Goal: Task Accomplishment & Management: Use online tool/utility

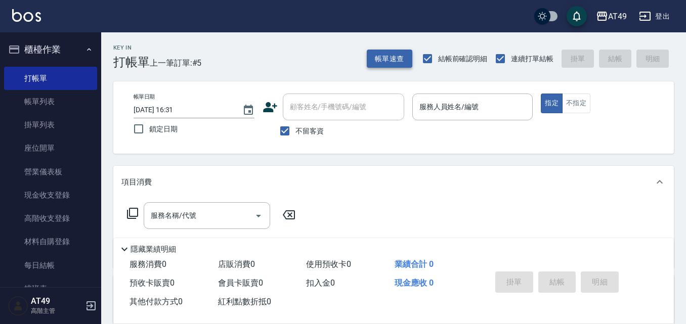
click at [385, 61] on button "帳單速查" at bounding box center [390, 59] width 46 height 19
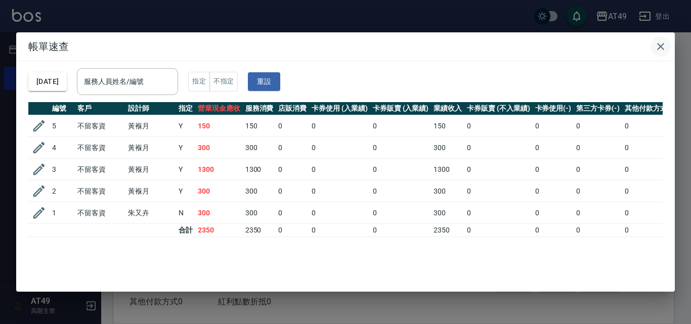
click at [662, 41] on icon "button" at bounding box center [660, 46] width 12 height 12
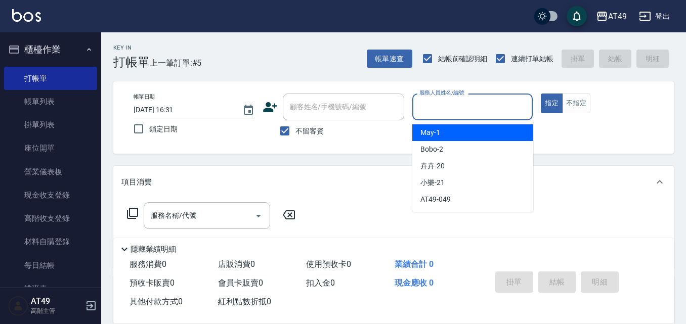
click at [458, 103] on input "服務人員姓名/編號" at bounding box center [473, 107] width 112 height 18
type input "2"
type button "true"
type input "Bobo-2"
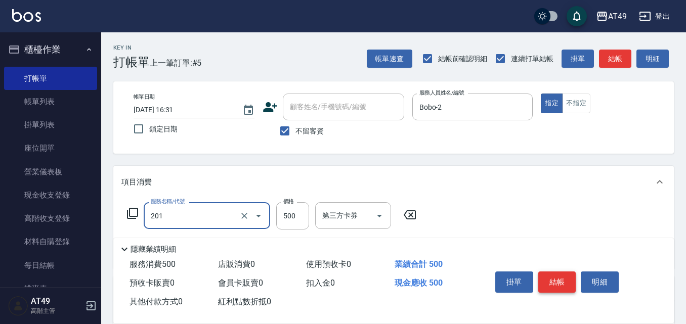
type input "精緻剪髮(201)"
click at [556, 282] on button "結帳" at bounding box center [557, 282] width 38 height 21
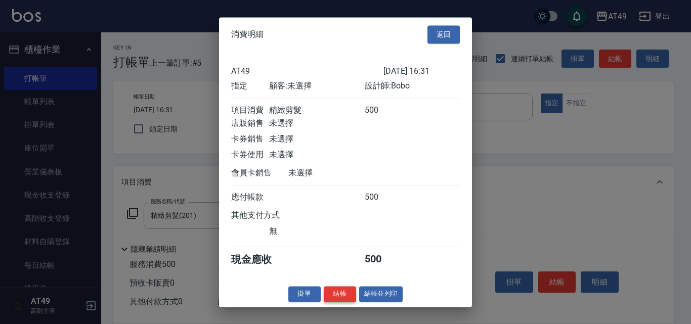
click at [344, 299] on button "結帳" at bounding box center [340, 294] width 32 height 16
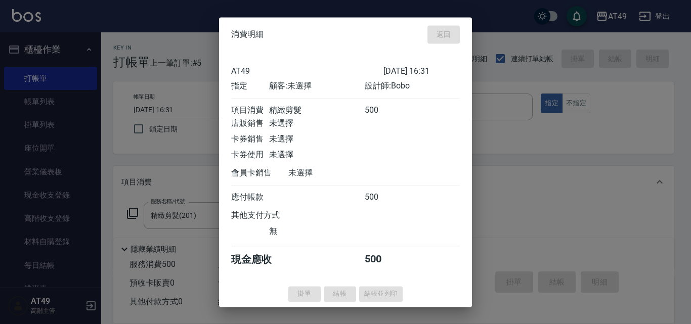
type input "[DATE] 19:22"
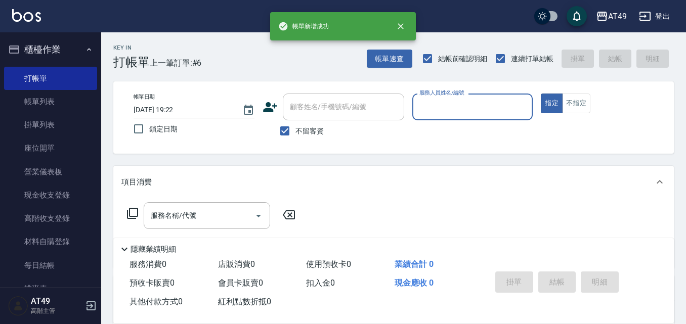
click at [302, 132] on span "不留客資" at bounding box center [309, 131] width 28 height 11
click at [295, 132] on input "不留客資" at bounding box center [284, 130] width 21 height 21
checkbox input "false"
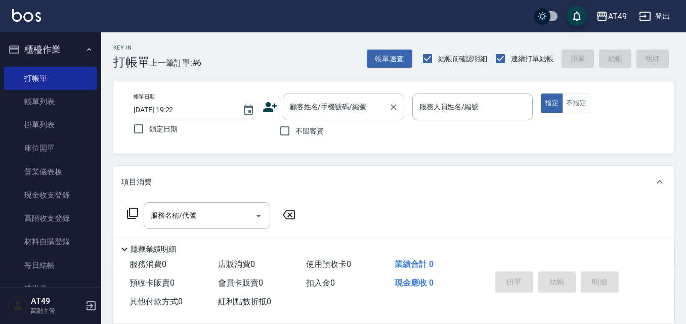
click at [330, 104] on div "顧客姓名/手機號碼/編號 顧客姓名/手機號碼/編號" at bounding box center [343, 107] width 121 height 27
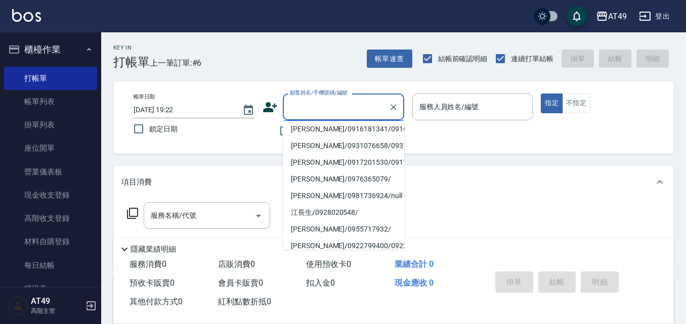
scroll to position [152, 0]
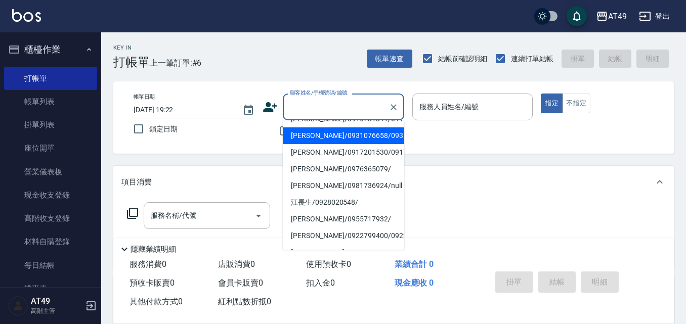
click at [309, 144] on li "[PERSON_NAME]/0931076658/0931076658" at bounding box center [343, 135] width 121 height 17
type input "[PERSON_NAME]/0931076658/0931076658"
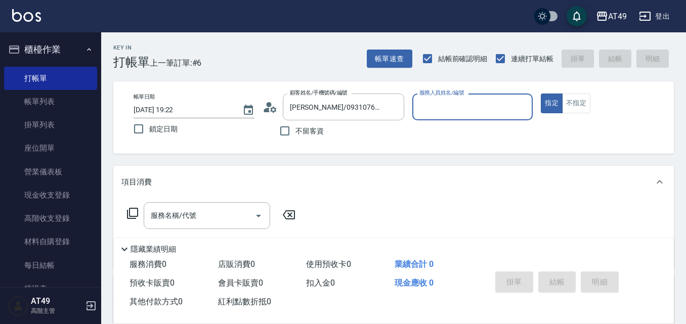
type input "Bobo-2"
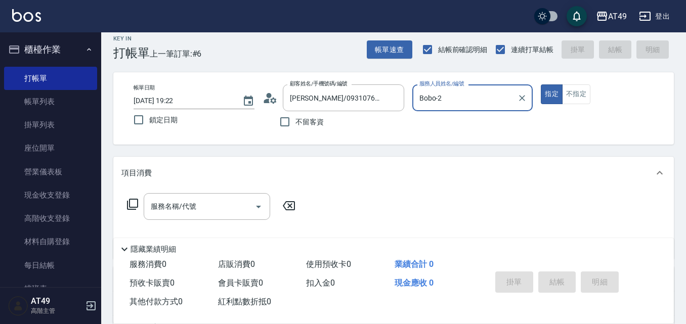
scroll to position [0, 0]
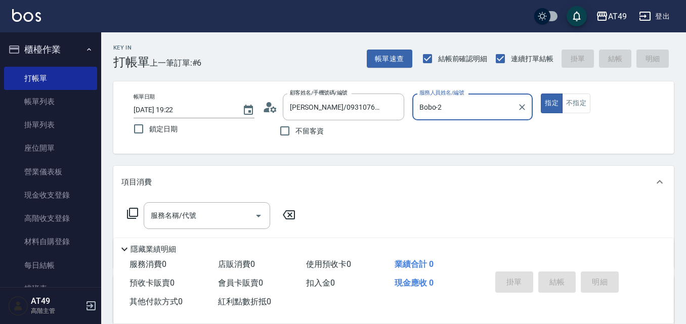
click at [387, 130] on div "不留客資" at bounding box center [333, 130] width 142 height 21
click at [386, 133] on div "不留客資" at bounding box center [333, 130] width 142 height 21
click at [401, 130] on div "不留客資" at bounding box center [333, 130] width 142 height 21
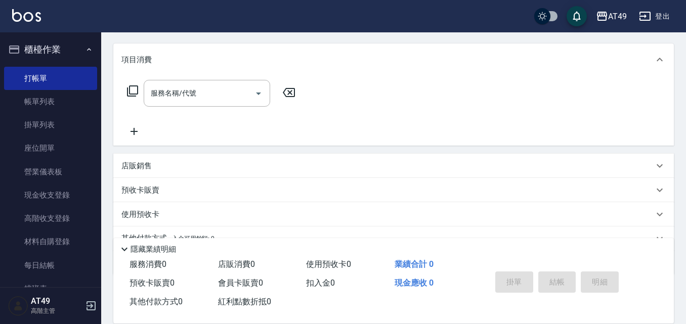
scroll to position [19, 0]
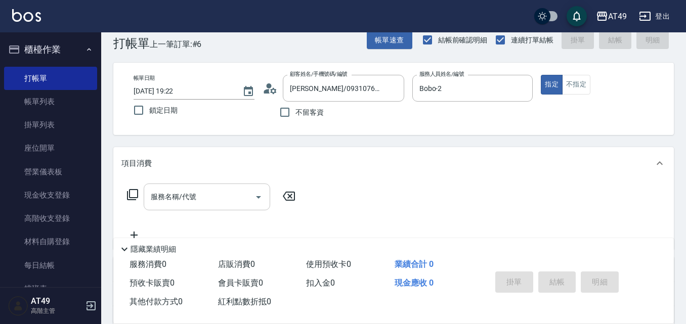
click at [183, 188] on div "服務名稱/代號" at bounding box center [207, 197] width 126 height 27
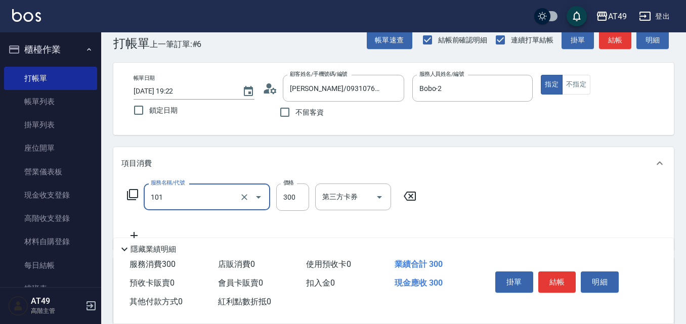
type input "一般洗髮(101)"
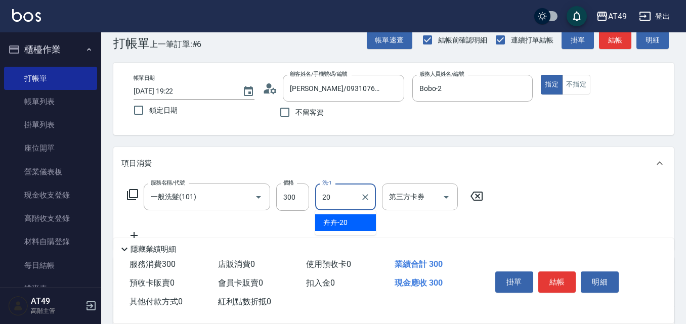
type input "卉卉-20"
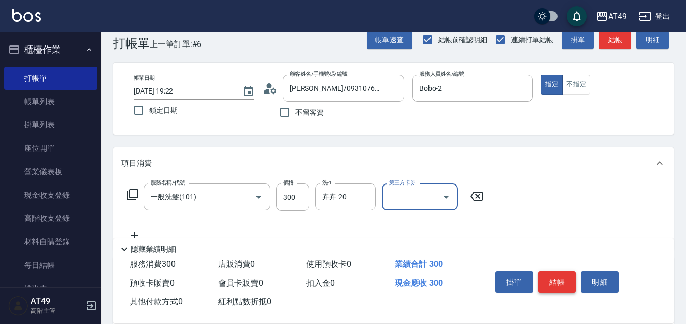
click at [563, 278] on button "結帳" at bounding box center [557, 282] width 38 height 21
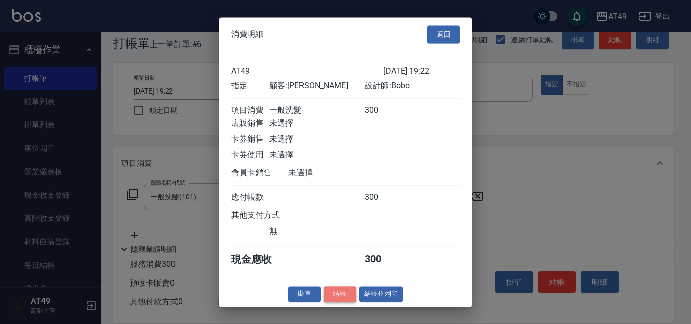
click at [335, 302] on button "結帳" at bounding box center [340, 294] width 32 height 16
type input "[DATE] 19:23"
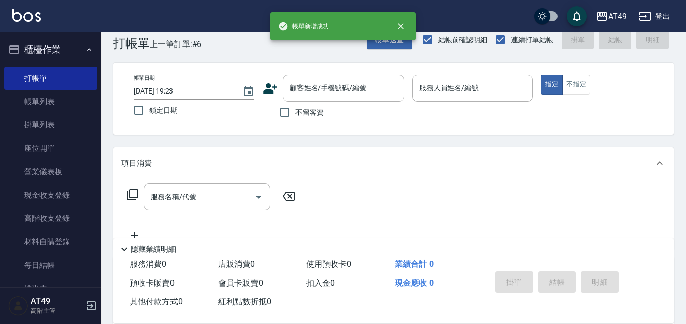
scroll to position [0, 0]
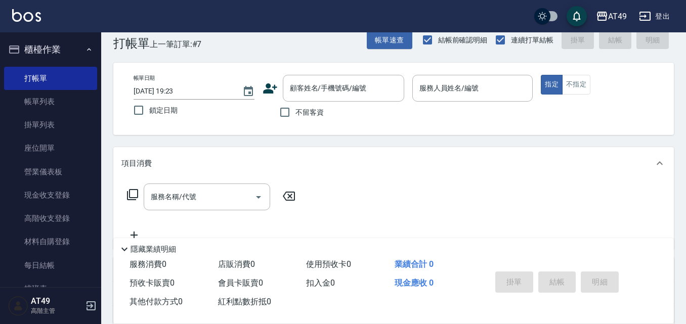
click at [296, 119] on label "不留客資" at bounding box center [299, 112] width 50 height 21
click at [295, 119] on input "不留客資" at bounding box center [284, 112] width 21 height 21
checkbox input "true"
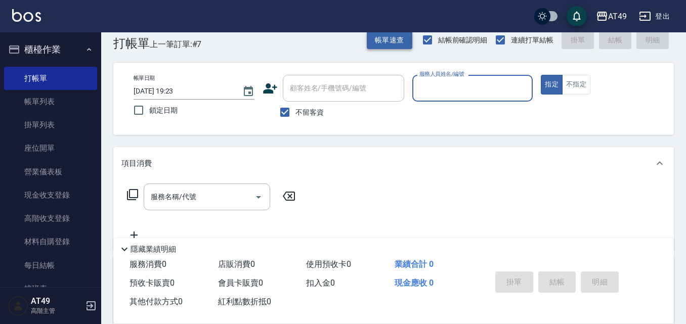
click at [384, 36] on button "帳單速查" at bounding box center [390, 40] width 46 height 19
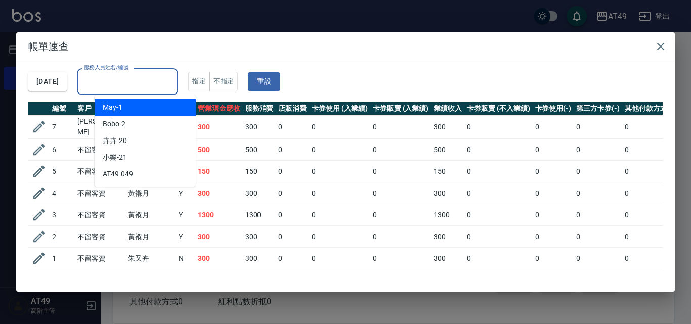
click at [127, 82] on input "服務人員姓名/編號" at bounding box center [127, 82] width 92 height 18
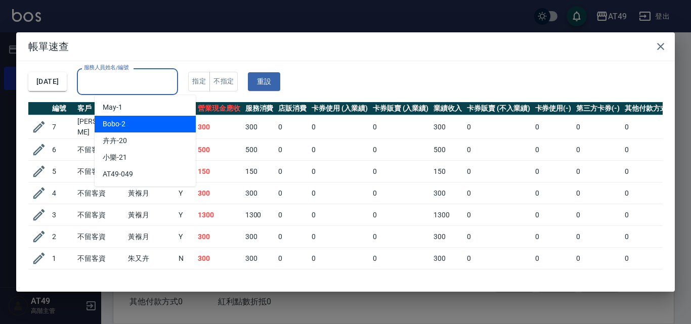
click at [125, 118] on div "Bobo -2" at bounding box center [145, 124] width 101 height 17
type input "Bobo-2"
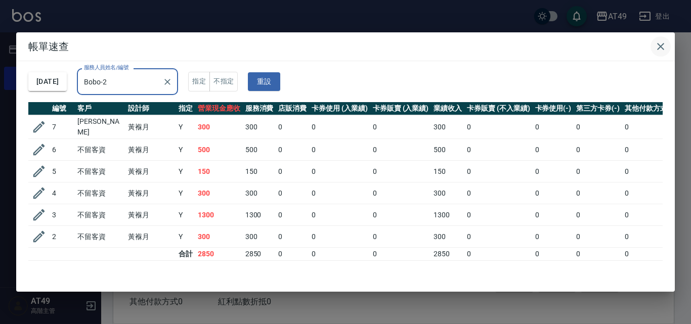
click at [662, 44] on icon "button" at bounding box center [660, 46] width 7 height 7
